Goal: Find specific page/section: Find specific page/section

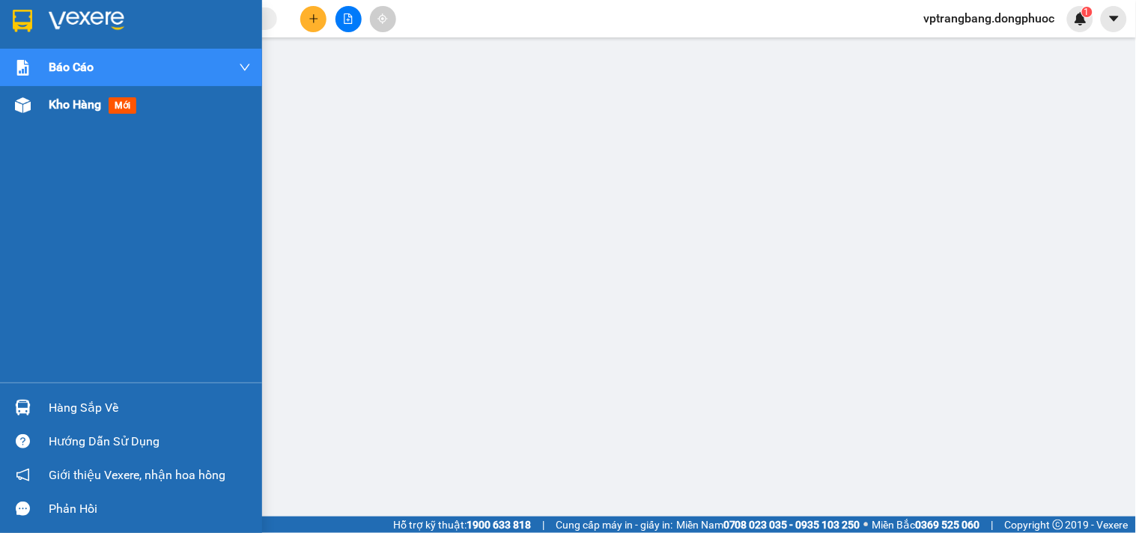
click at [57, 109] on span "Kho hàng" at bounding box center [75, 104] width 52 height 14
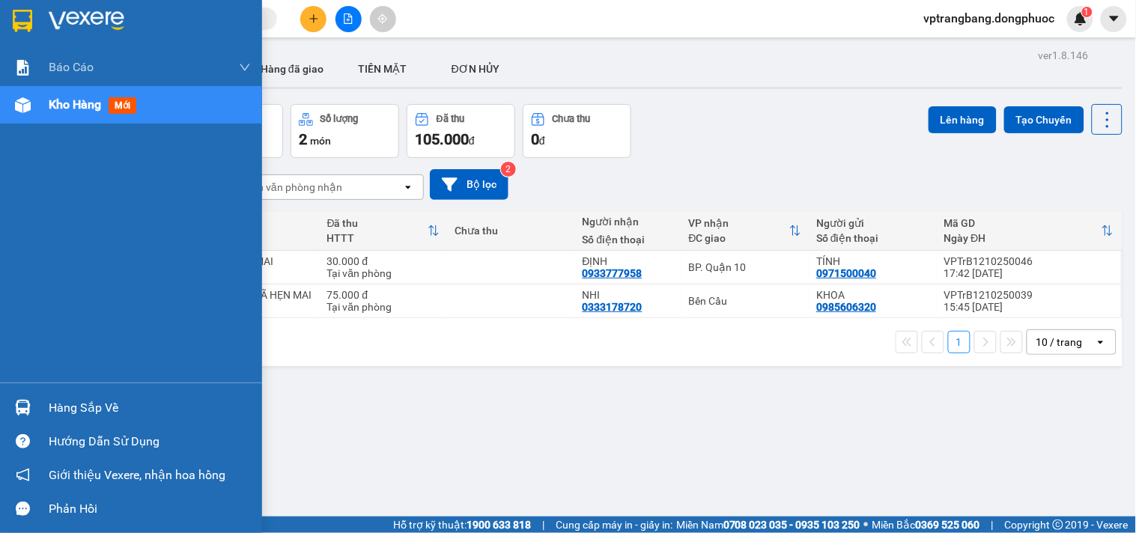
click at [77, 410] on div "Hàng sắp về" at bounding box center [150, 408] width 202 height 22
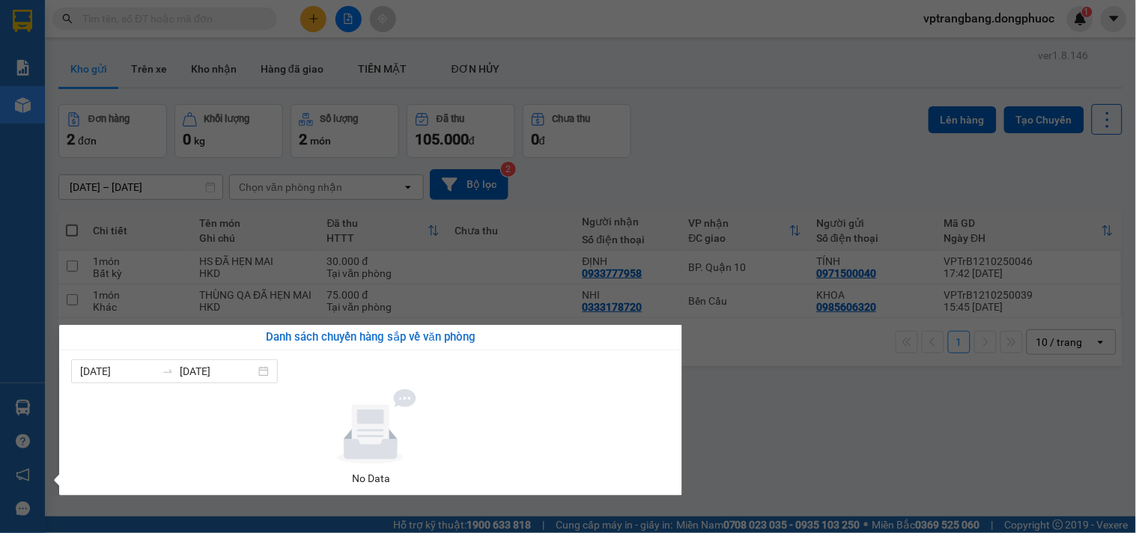
click at [777, 453] on section "Kết quả tìm kiếm ( 0 ) Bộ lọc No Data vptrangbang.dongphuoc 1 Báo cáo Mẫu 1: Bá…" at bounding box center [568, 266] width 1136 height 533
